Goal: Communication & Community: Answer question/provide support

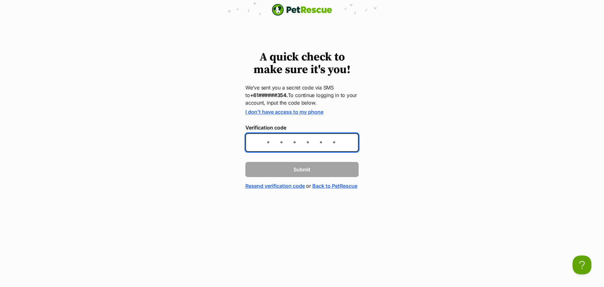
click at [272, 146] on input "Verification code" at bounding box center [301, 142] width 113 height 19
type input "890051"
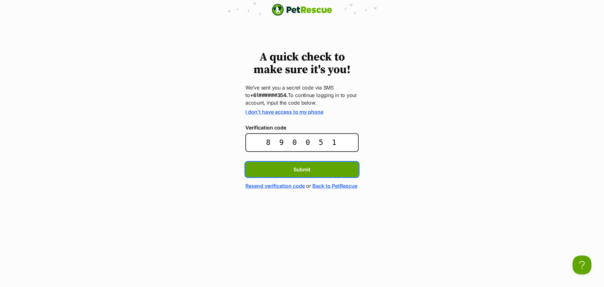
click at [245, 162] on button "Submit" at bounding box center [301, 169] width 113 height 15
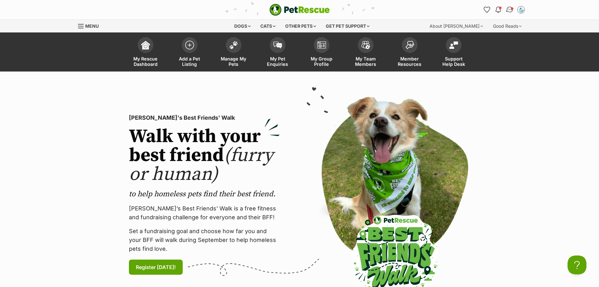
click at [513, 9] on span "Conversations" at bounding box center [512, 8] width 3 height 3
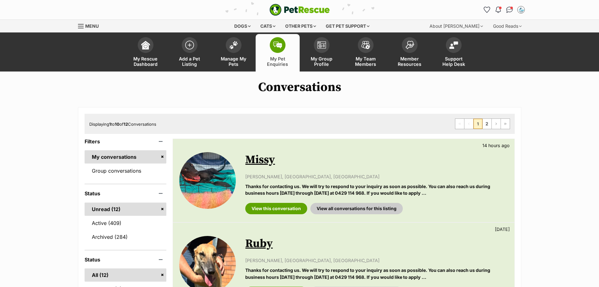
click at [268, 157] on link "Missy" at bounding box center [260, 160] width 30 height 14
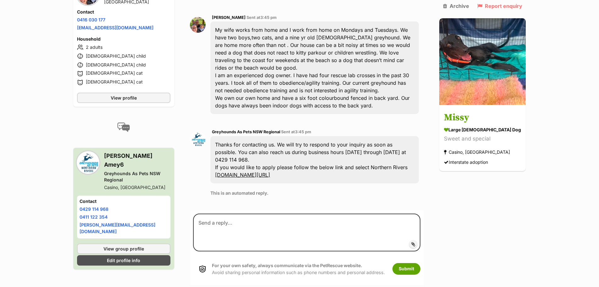
scroll to position [180, 0]
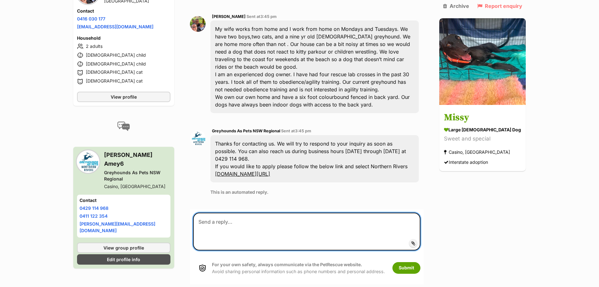
click at [297, 212] on textarea at bounding box center [306, 231] width 227 height 38
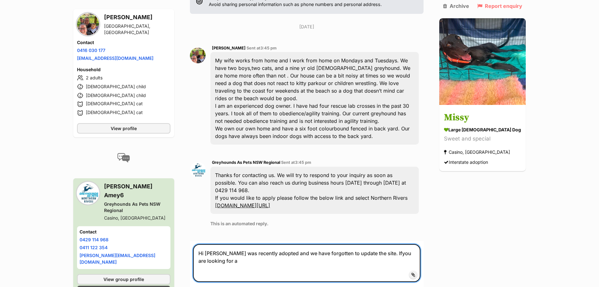
click at [393, 244] on textarea "Hi [PERSON_NAME] was recently adopted and we have forgotten to update the site.…" at bounding box center [306, 263] width 227 height 38
click at [237, 244] on textarea "Hi [PERSON_NAME] was recently adopted and we have forgotten to update the site.…" at bounding box center [306, 263] width 227 height 38
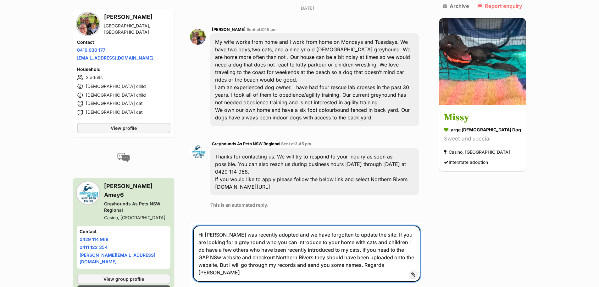
scroll to position [290, 0]
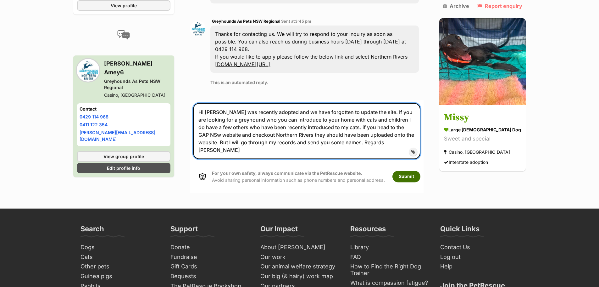
type textarea "Hi [PERSON_NAME] was recently adopted and we have forgotten to update the site.…"
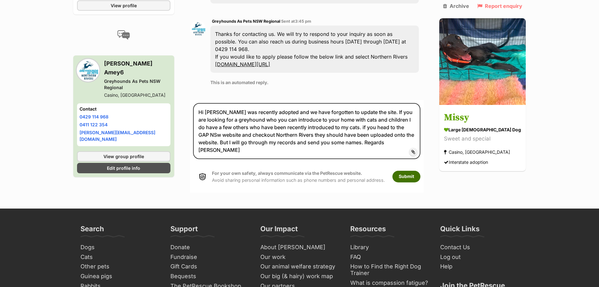
click at [410, 171] on button "Submit" at bounding box center [407, 176] width 28 height 11
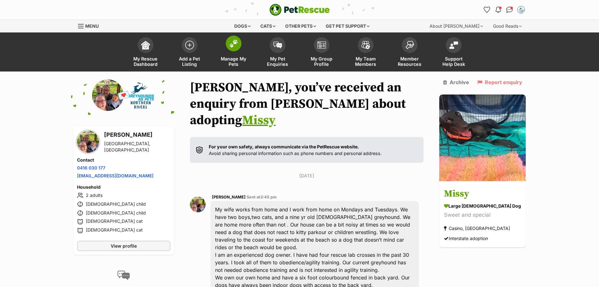
click at [229, 47] on span at bounding box center [234, 44] width 16 height 16
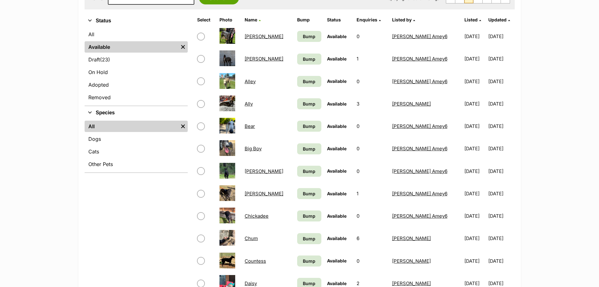
scroll to position [189, 0]
